Goal: Task Accomplishment & Management: Manage account settings

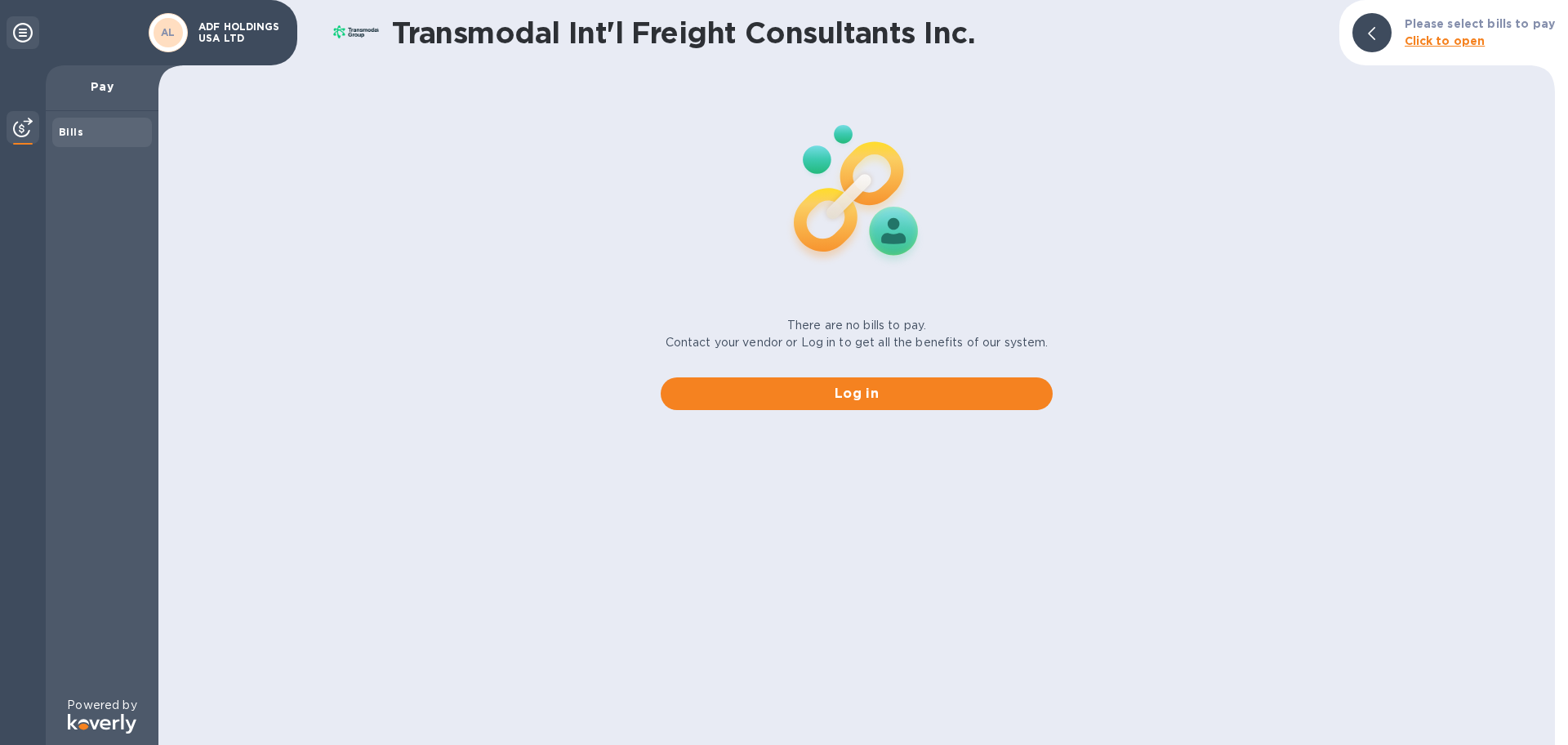
click at [1441, 45] on b "Click to open" at bounding box center [1444, 40] width 81 height 13
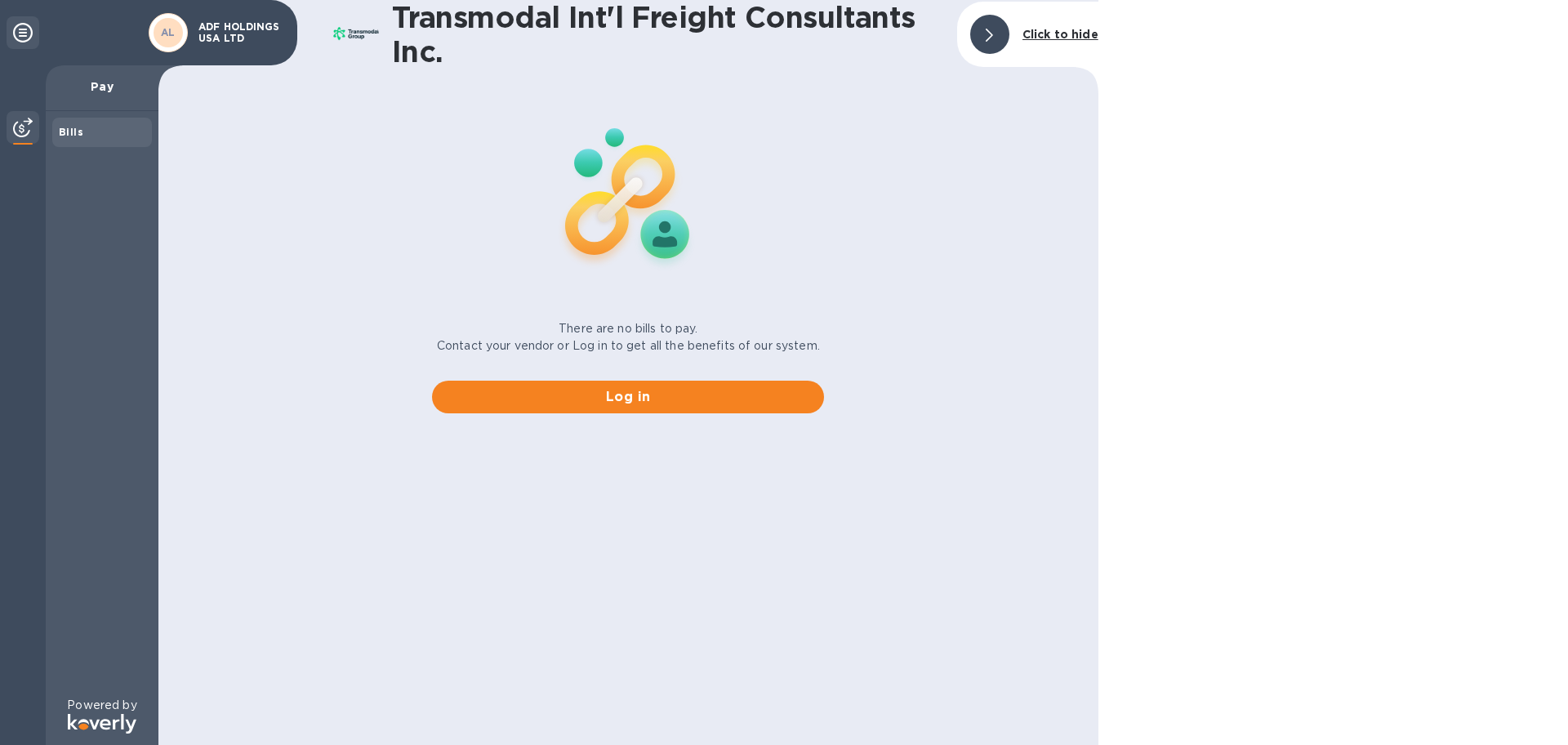
click at [104, 124] on div "Bills" at bounding box center [102, 132] width 86 height 16
click at [29, 120] on img at bounding box center [23, 127] width 20 height 20
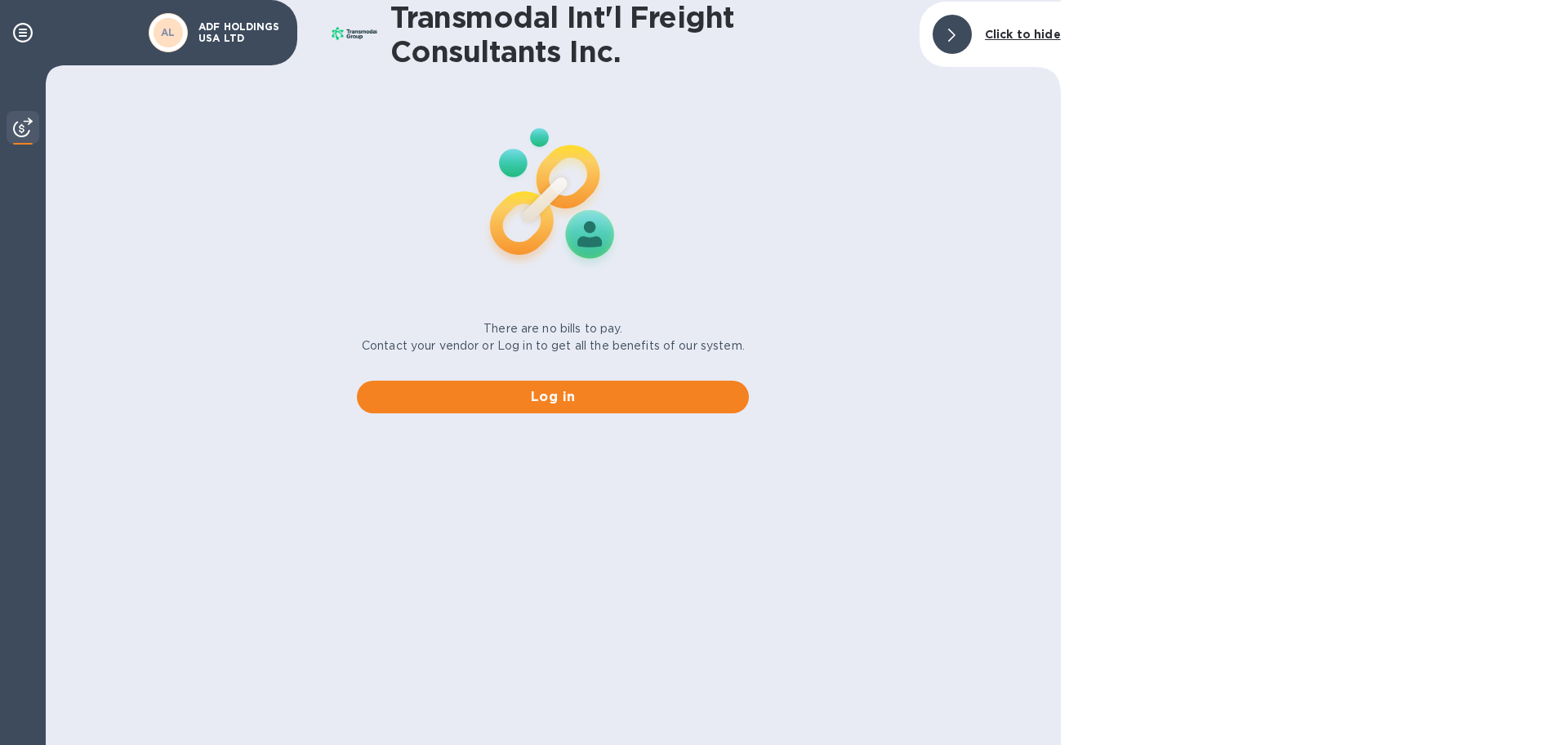
click at [19, 120] on img at bounding box center [23, 127] width 20 height 20
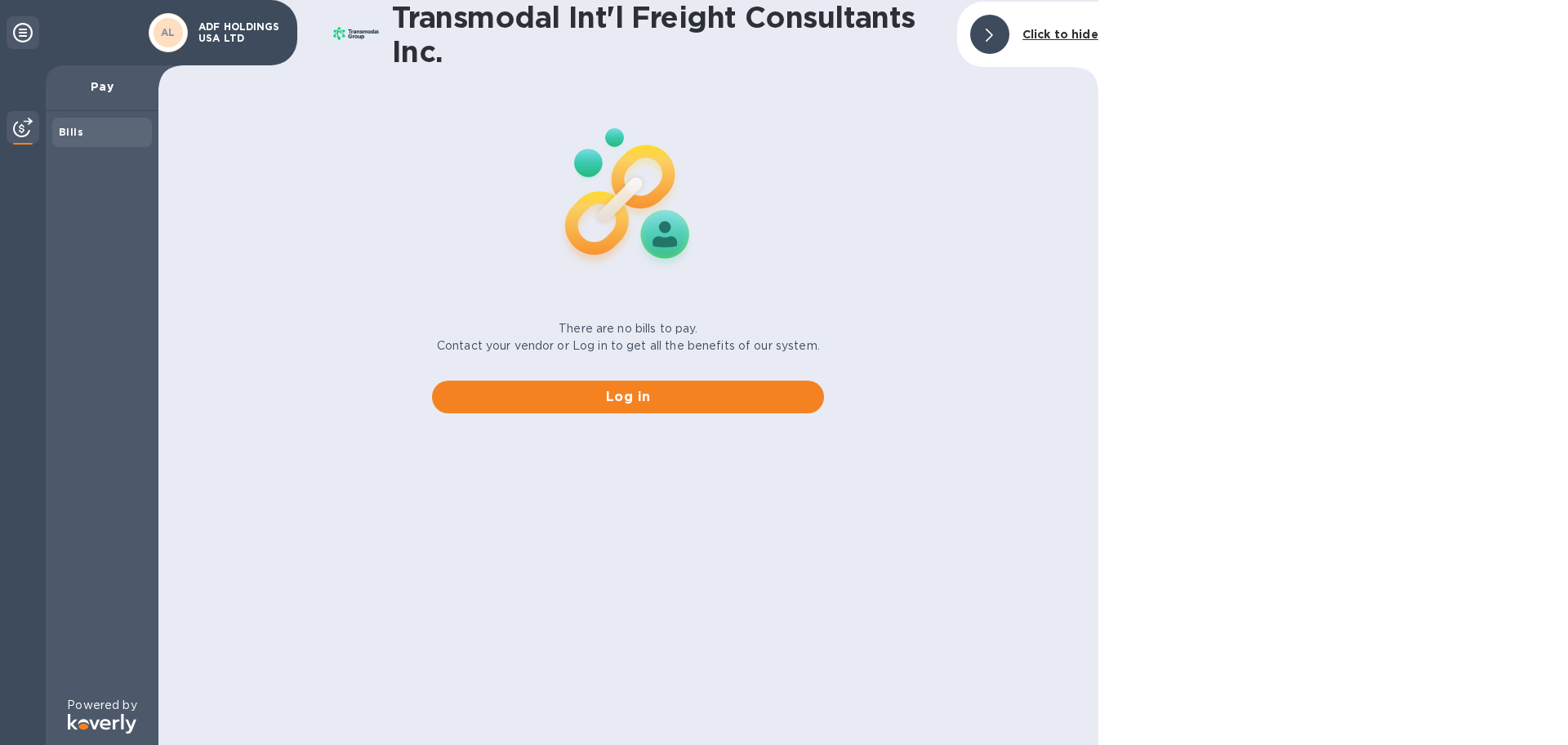
click at [233, 25] on p "ADF HOLDINGS USA LTD" at bounding box center [240, 33] width 82 height 23
click at [117, 86] on p "Pay" at bounding box center [102, 86] width 86 height 16
click at [15, 29] on icon at bounding box center [23, 33] width 20 height 20
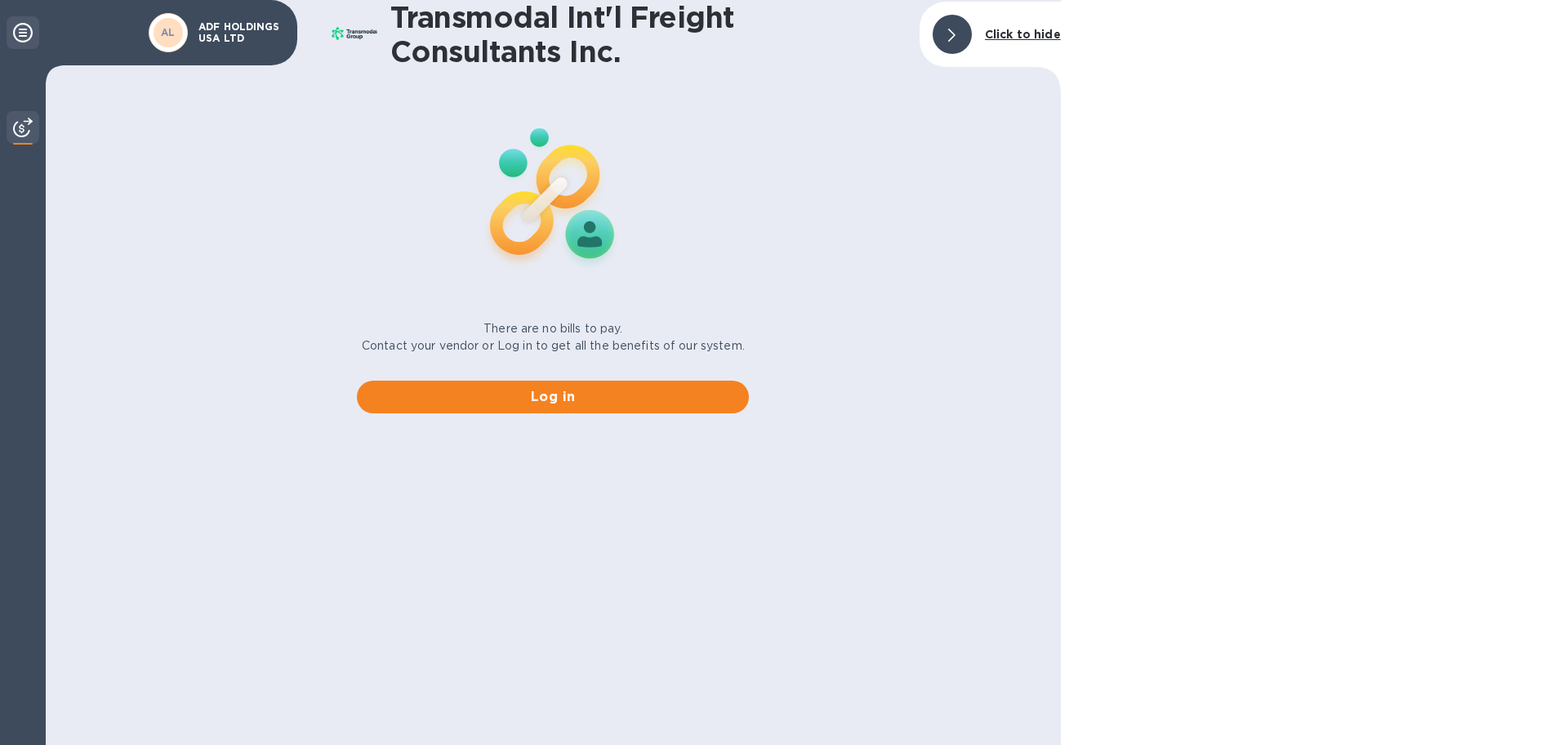
click at [18, 29] on icon at bounding box center [23, 33] width 20 height 20
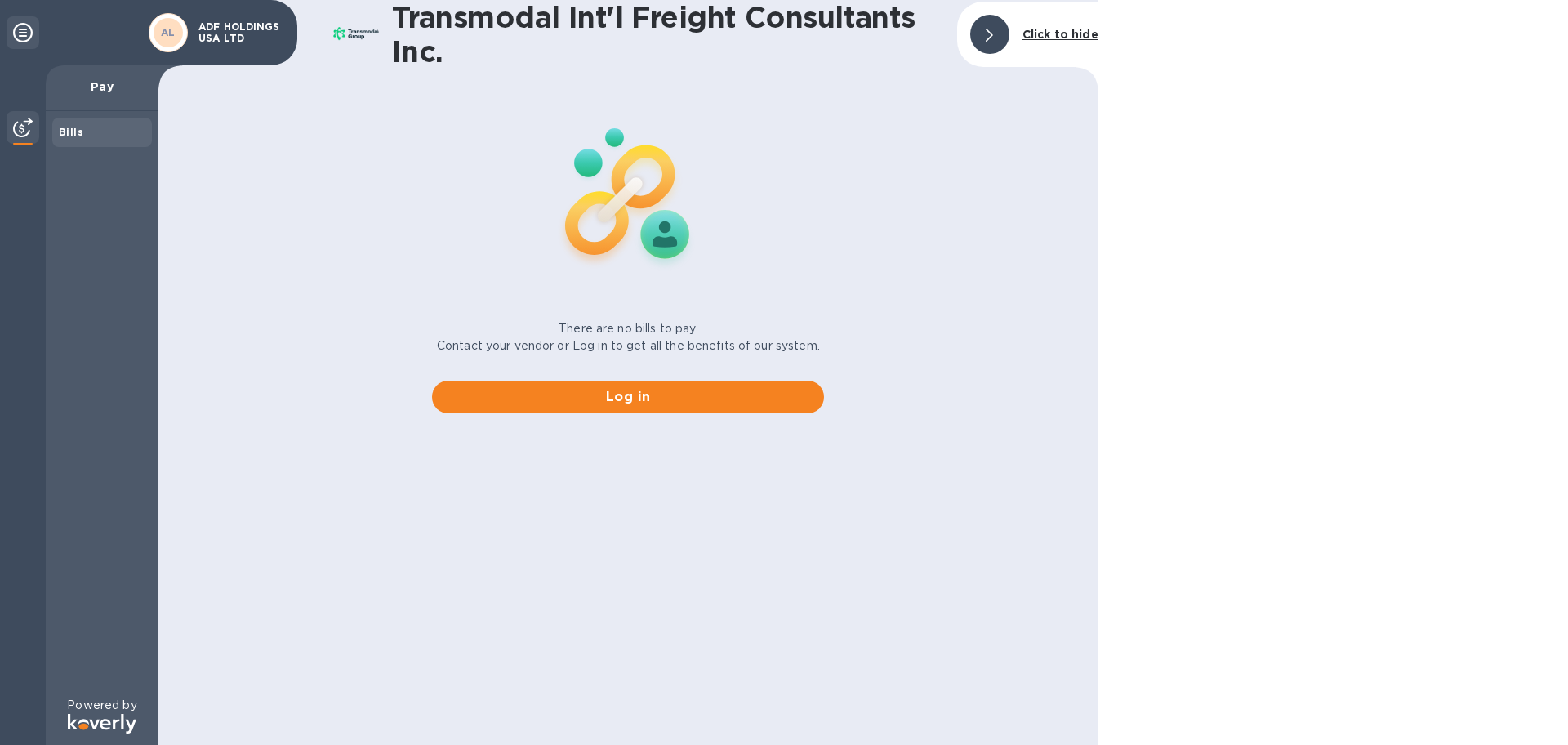
click at [1051, 35] on b "Click to hide" at bounding box center [1059, 34] width 76 height 13
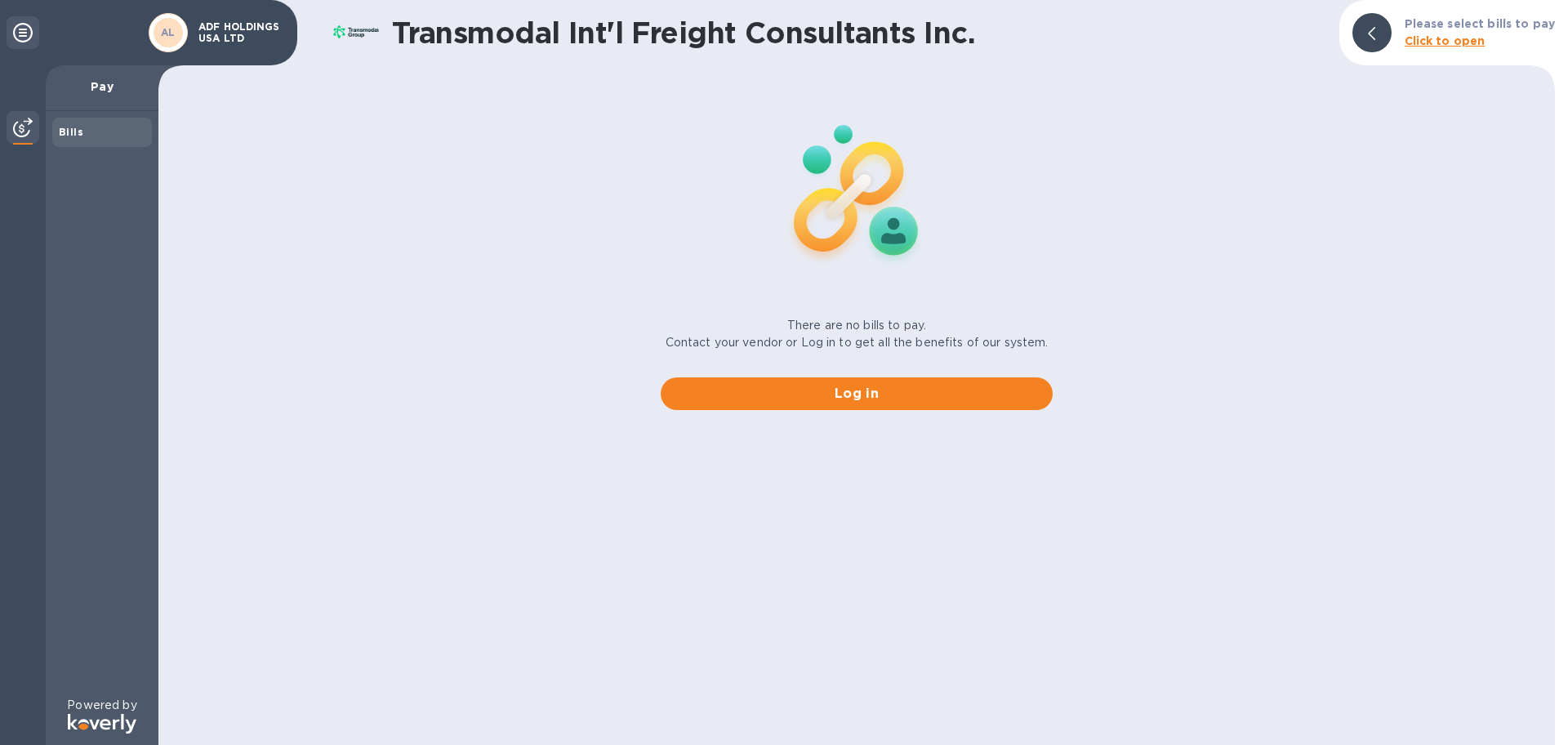
click at [23, 129] on img at bounding box center [23, 127] width 20 height 20
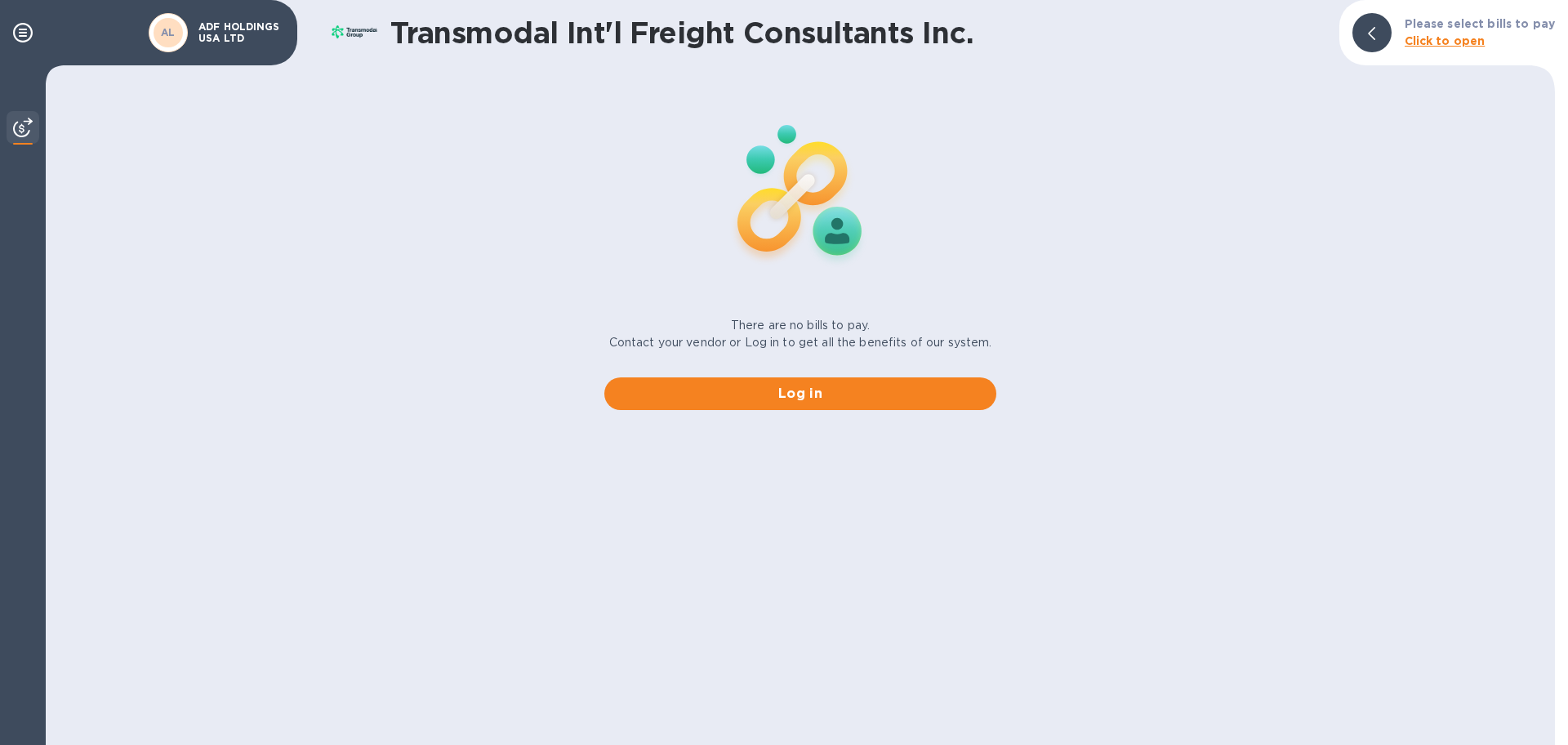
click at [23, 129] on img at bounding box center [23, 127] width 20 height 20
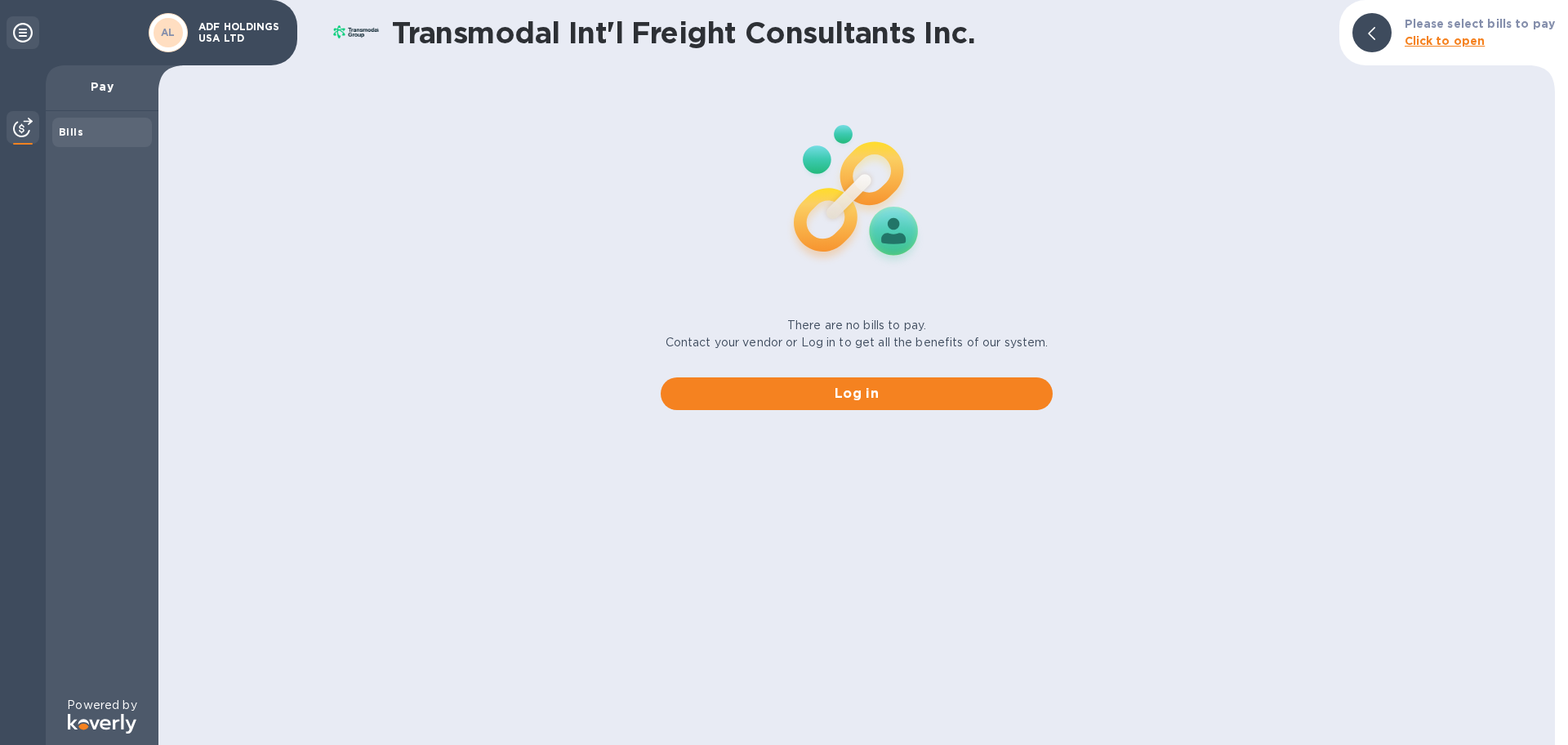
click at [105, 86] on p "Pay" at bounding box center [102, 86] width 86 height 16
click at [238, 24] on p "ADF HOLDINGS USA LTD" at bounding box center [240, 33] width 82 height 23
click at [142, 33] on div "AL ADF HOLDINGS USA LTD" at bounding box center [149, 32] width 298 height 65
click at [163, 29] on b "AL" at bounding box center [168, 32] width 14 height 12
click at [166, 31] on b "AL" at bounding box center [168, 32] width 14 height 12
